Goal: Information Seeking & Learning: Learn about a topic

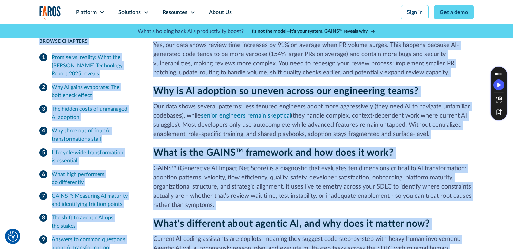
scroll to position [2591, 0]
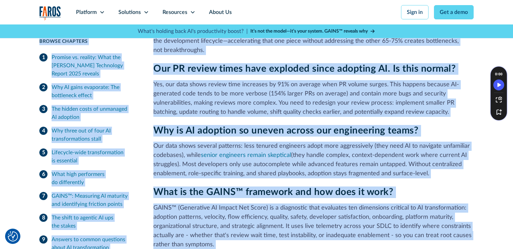
drag, startPoint x: 73, startPoint y: 89, endPoint x: 248, endPoint y: 71, distance: 176.3
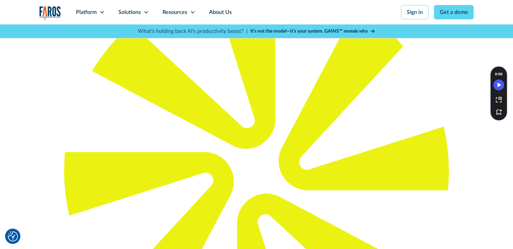
scroll to position [0, 0]
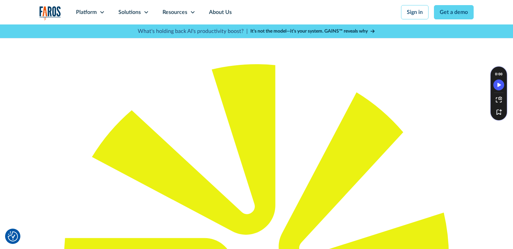
drag, startPoint x: 248, startPoint y: 71, endPoint x: 200, endPoint y: 187, distance: 125.5
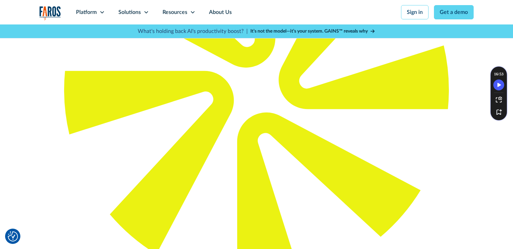
scroll to position [168, 0]
